Goal: Transaction & Acquisition: Obtain resource

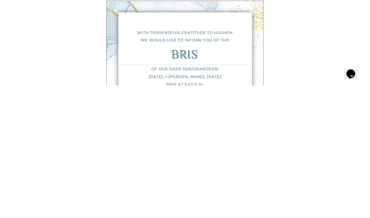
type textarea "Of our dear son Thursday, ג תשרי, September 25 Bris at 5:45 p.m. Followed by Mi…"
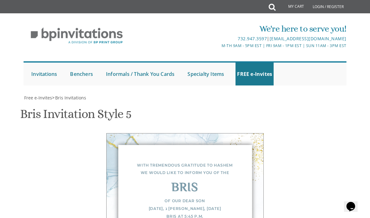
scroll to position [355, 0]
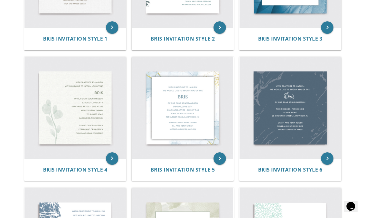
click at [166, 146] on img at bounding box center [182, 107] width 101 height 101
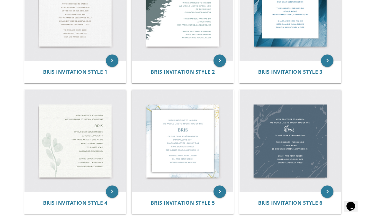
scroll to position [168, 0]
click at [177, 134] on img at bounding box center [182, 140] width 101 height 101
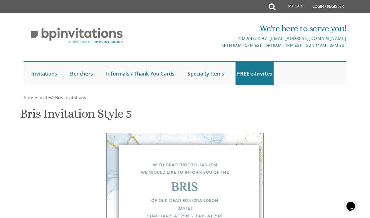
scroll to position [217, 0]
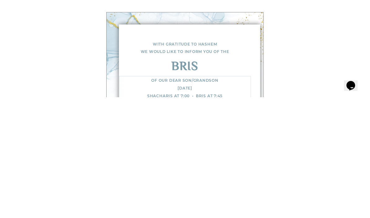
type textarea "Of our dear son"
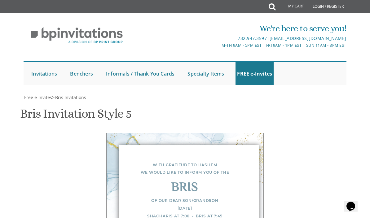
scroll to position [189, 0]
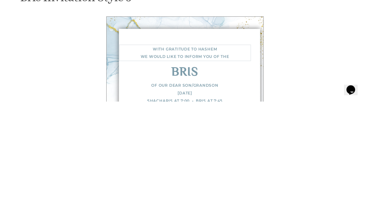
type textarea "With tremendous gratitude to Hashem We would like to inform you of the"
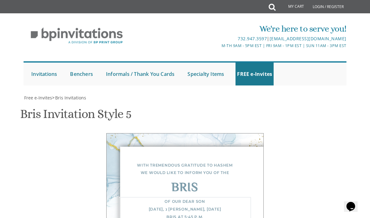
scroll to position [237, 0]
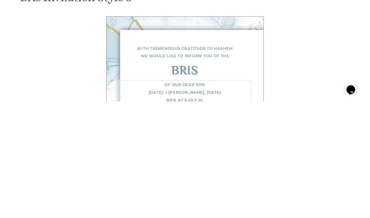
scroll to position [25, 0]
type textarea "Of our dear son Thursday, ג תשרי, September 25th Bris at 5:45 p.m. Followed by …"
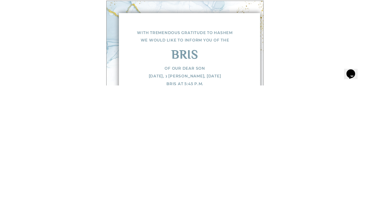
type textarea "Yisroel"
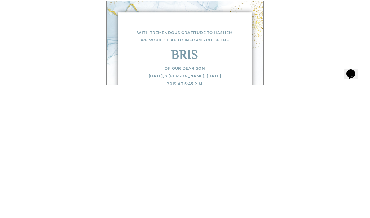
scroll to position [390, 0]
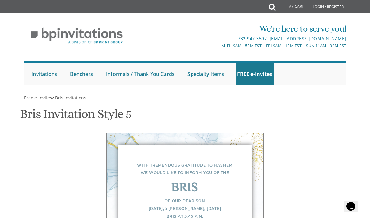
type textarea "Yehuda & Sarah Cohen"
type input "Sar"
type input "Heichalhaseforim@gmail.com"
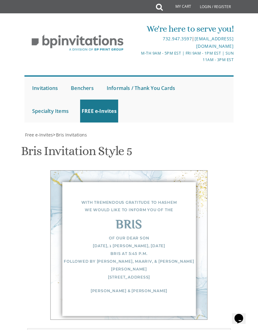
scroll to position [309, 0]
